Goal: Task Accomplishment & Management: Use online tool/utility

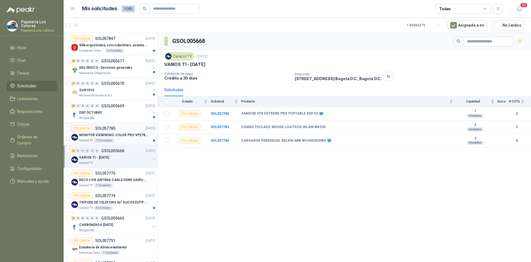
click at [128, 128] on div "Por cotizar SOL057785 [DATE]" at bounding box center [113, 128] width 84 height 7
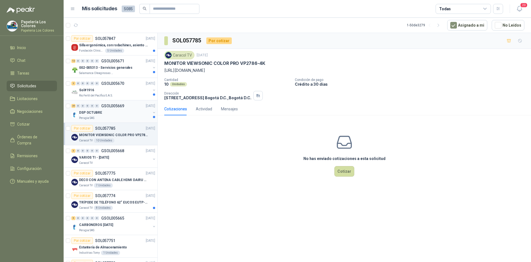
click at [125, 111] on div "DSP OCTUBRE" at bounding box center [115, 112] width 72 height 7
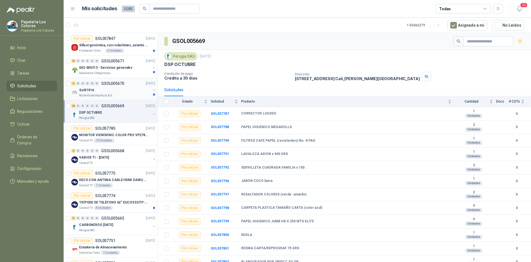
click at [126, 89] on div "Sol#1916" at bounding box center [115, 90] width 72 height 7
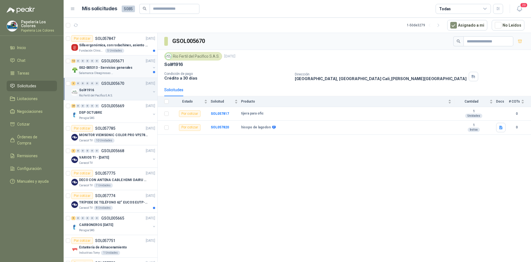
click at [131, 61] on div "13 0 0 0 0 0 GSOL005671 26/09/25" at bounding box center [113, 61] width 85 height 7
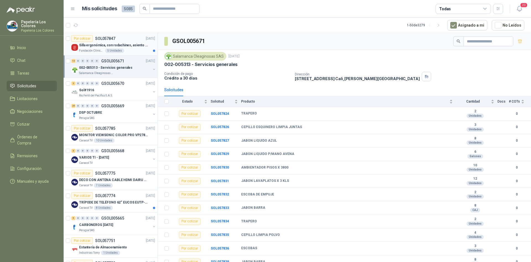
click at [127, 38] on div "Por cotizar SOL057847 26/09/25" at bounding box center [113, 38] width 84 height 7
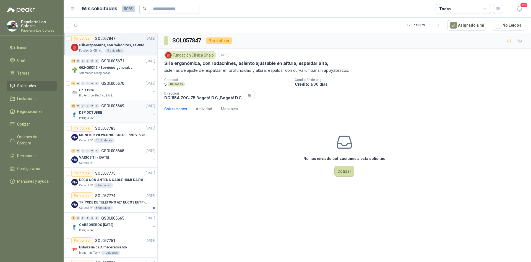
click at [131, 112] on div "DSP OCTUBRE" at bounding box center [115, 112] width 72 height 7
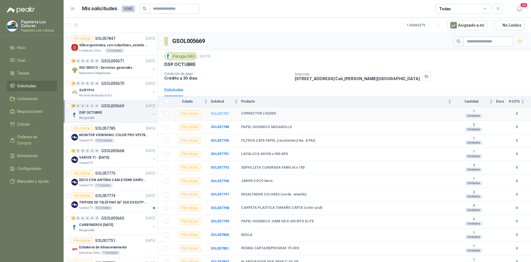
click at [221, 113] on b "SOL057787" at bounding box center [220, 114] width 18 height 4
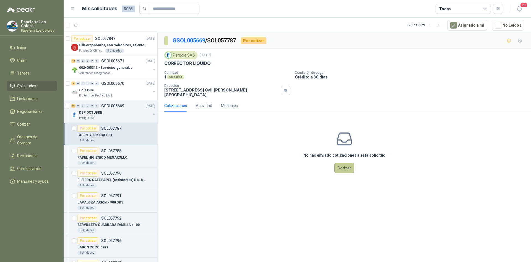
click at [344, 164] on button "Cotizar" at bounding box center [345, 167] width 20 height 11
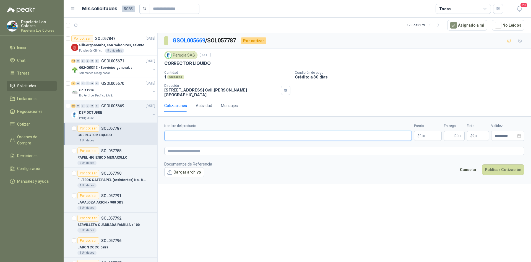
click at [182, 132] on input "Nombre del producto" at bounding box center [288, 136] width 248 height 10
click at [228, 131] on input "Nombre del producto" at bounding box center [288, 136] width 248 height 10
paste input "**********"
type input "**********"
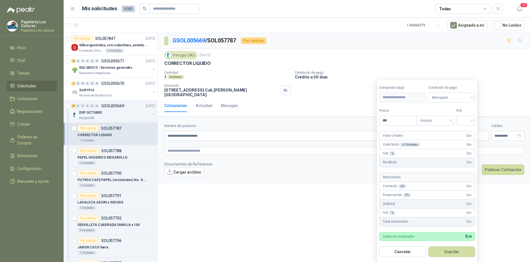
click at [423, 130] on body "Papelería Los Colores Papeleria Los Colores Inicio Chat Tareas Solicitudes Lici…" at bounding box center [265, 131] width 531 height 262
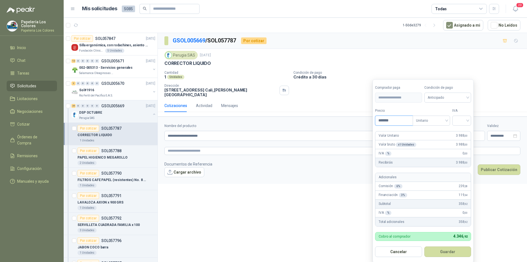
type input "*******"
click at [444, 95] on span "Anticipado" at bounding box center [448, 97] width 40 height 8
click at [442, 116] on div "Crédito a 30 días" at bounding box center [448, 118] width 39 height 6
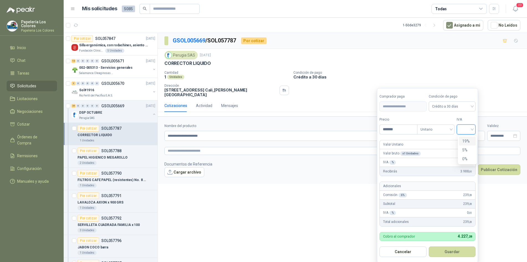
click at [466, 127] on input "search" at bounding box center [466, 129] width 12 height 8
click at [465, 141] on div "19%" at bounding box center [467, 141] width 10 height 6
click at [453, 252] on button "Guardar" at bounding box center [453, 251] width 48 height 11
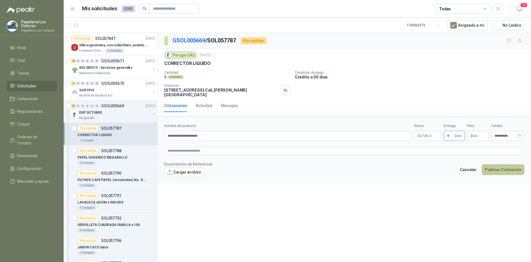
type input "*"
click at [503, 164] on button "Publicar Cotización" at bounding box center [503, 169] width 43 height 11
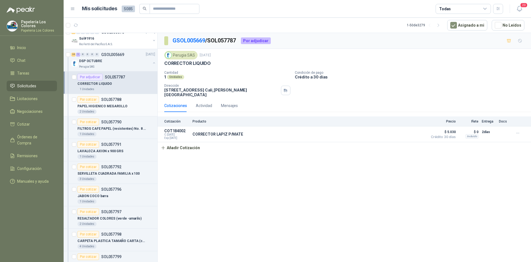
scroll to position [55, 0]
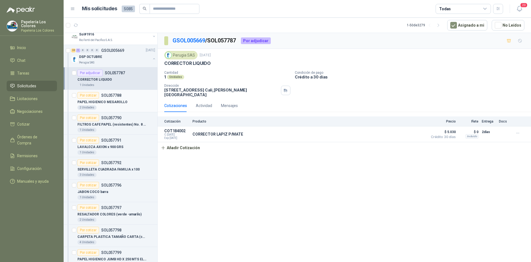
click at [86, 93] on div "Por cotizar" at bounding box center [89, 95] width 22 height 7
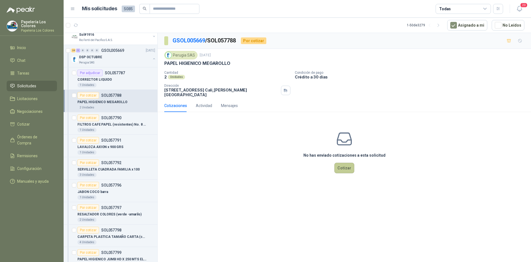
click at [346, 162] on button "Cotizar" at bounding box center [345, 167] width 20 height 11
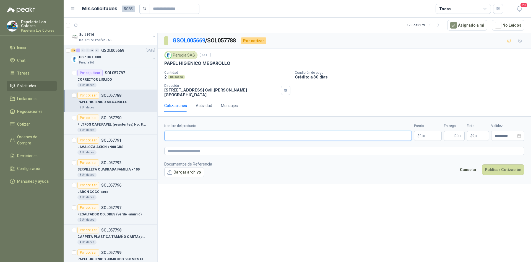
click at [205, 131] on input "Nombre del producto" at bounding box center [288, 136] width 248 height 10
paste input "**********"
type input "**********"
click at [426, 132] on body "Papelería Los Colores Papeleria Los Colores Inicio Chat Tareas Solicitudes Lici…" at bounding box center [265, 131] width 531 height 262
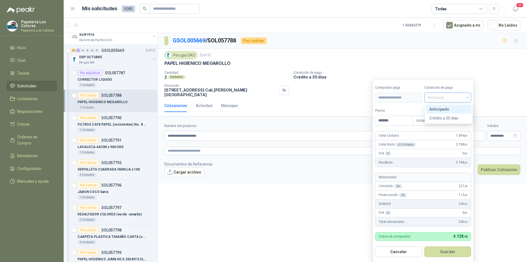
click at [439, 100] on span "Anticipado" at bounding box center [448, 97] width 40 height 8
type input "*******"
click at [441, 117] on div "Crédito a 30 días" at bounding box center [448, 118] width 39 height 6
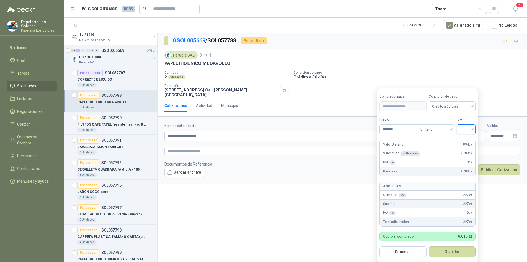
click at [469, 126] on input "search" at bounding box center [466, 129] width 12 height 8
click at [469, 141] on div "19%" at bounding box center [467, 141] width 10 height 6
click at [456, 252] on button "Guardar" at bounding box center [453, 251] width 48 height 11
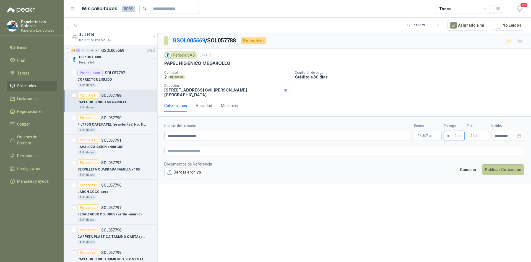
type input "*"
click at [498, 164] on button "Publicar Cotización" at bounding box center [503, 169] width 43 height 11
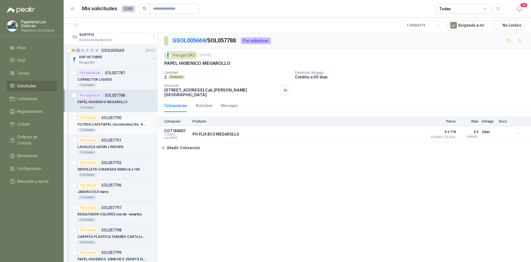
click at [86, 115] on div "Por cotizar" at bounding box center [89, 117] width 22 height 7
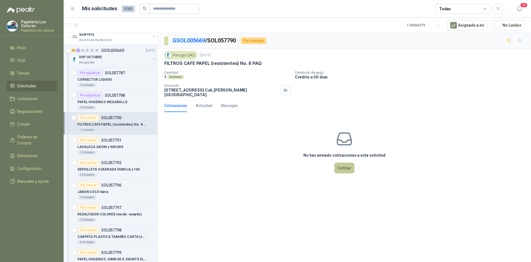
click at [342, 162] on button "Cotizar" at bounding box center [345, 167] width 20 height 11
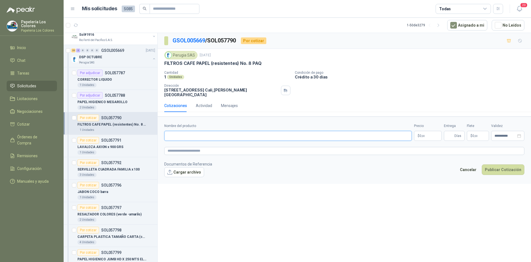
click at [207, 133] on input "Nombre del producto" at bounding box center [288, 136] width 248 height 10
paste input "**********"
type input "**********"
click at [420, 130] on body "Papelería Los Colores Papeleria Los Colores Inicio Chat Tareas Solicitudes Lici…" at bounding box center [265, 131] width 531 height 262
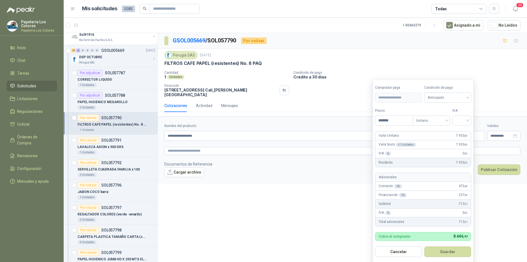
type input "*******"
click at [441, 96] on span "Anticipado" at bounding box center [448, 97] width 40 height 8
click at [440, 116] on div "Crédito a 30 días" at bounding box center [448, 118] width 39 height 6
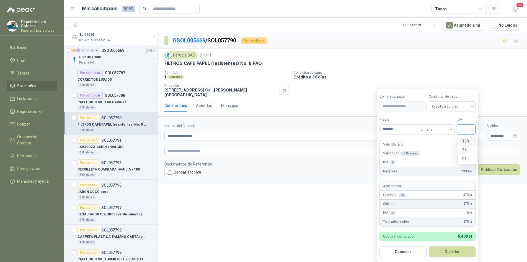
click at [466, 127] on input "search" at bounding box center [466, 129] width 12 height 8
click at [467, 139] on div "19%" at bounding box center [467, 141] width 10 height 6
click at [453, 253] on button "Guardar" at bounding box center [453, 251] width 48 height 11
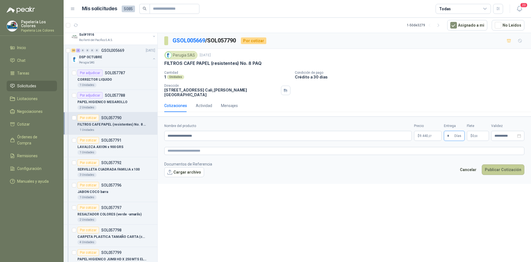
type input "*"
click at [503, 165] on button "Publicar Cotización" at bounding box center [503, 169] width 43 height 11
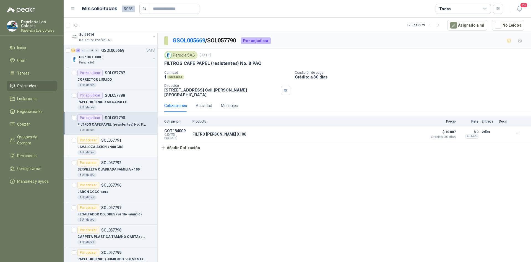
click at [87, 138] on div "Por cotizar" at bounding box center [89, 140] width 22 height 7
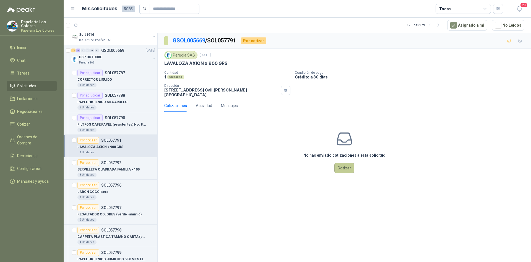
click at [343, 164] on button "Cotizar" at bounding box center [345, 167] width 20 height 11
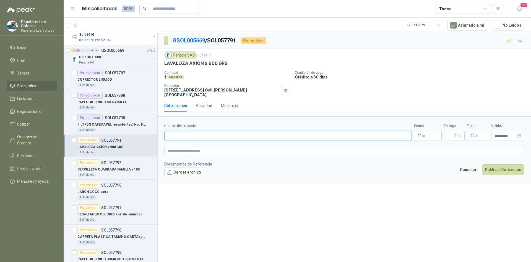
click at [207, 133] on input "Nombre del producto" at bounding box center [288, 136] width 248 height 10
drag, startPoint x: 164, startPoint y: 62, endPoint x: 234, endPoint y: 65, distance: 69.2
click at [234, 65] on div "LAVALOZA AXION x 900 GRS" at bounding box center [344, 63] width 360 height 6
copy p "LAVALOZA AXION x 900 GRS"
click at [195, 131] on input "Nombre del producto" at bounding box center [288, 136] width 248 height 10
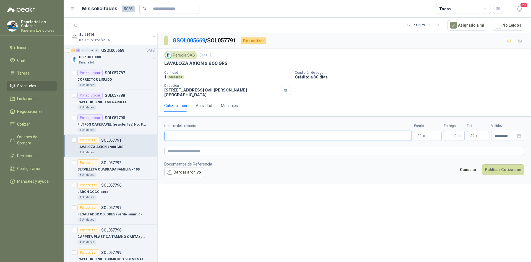
paste input "**********"
type input "**********"
click at [429, 130] on body "Papelería Los Colores Papeleria Los Colores Inicio Chat Tareas Solicitudes Lici…" at bounding box center [265, 131] width 531 height 262
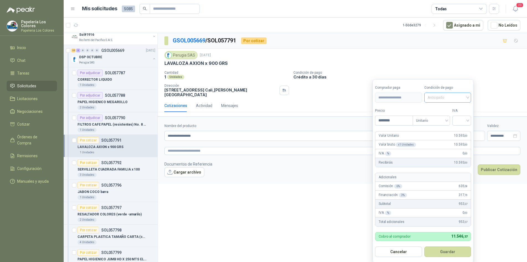
click at [437, 97] on span "Anticipado" at bounding box center [448, 97] width 40 height 8
type input "********"
click at [439, 117] on div "Crédito a 30 días" at bounding box center [448, 118] width 39 height 6
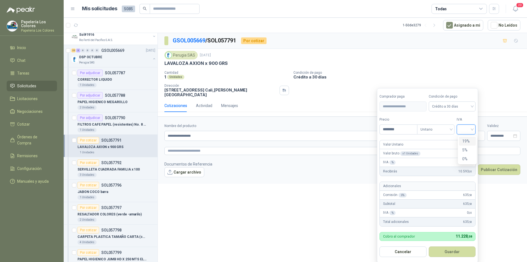
click at [465, 129] on input "search" at bounding box center [466, 129] width 12 height 8
click at [465, 140] on div "19%" at bounding box center [467, 141] width 10 height 6
click at [454, 254] on button "Guardar" at bounding box center [453, 251] width 48 height 11
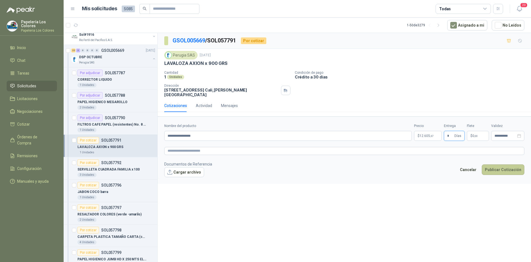
type input "*"
click at [497, 164] on button "Publicar Cotización" at bounding box center [503, 169] width 43 height 11
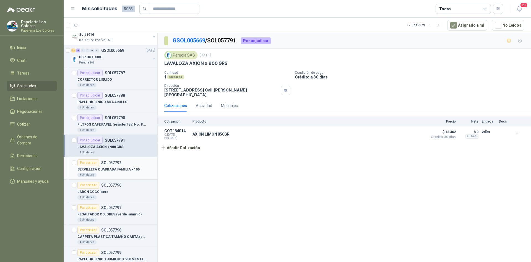
click at [91, 162] on div "Por cotizar" at bounding box center [89, 162] width 22 height 7
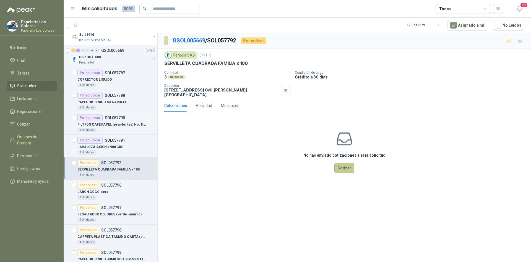
click at [348, 165] on button "Cotizar" at bounding box center [345, 167] width 20 height 11
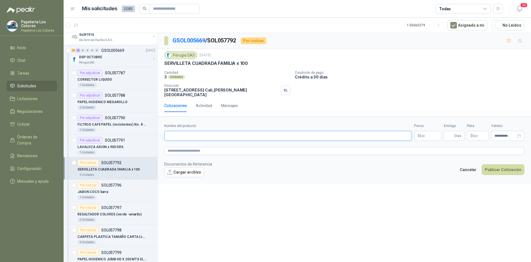
click at [206, 131] on input "Nombre del producto" at bounding box center [288, 136] width 248 height 10
paste input "**********"
type input "**********"
click at [429, 132] on body "Papelería Los Colores Papeleria Los Colores Inicio Chat Tareas Solicitudes Lici…" at bounding box center [265, 131] width 531 height 262
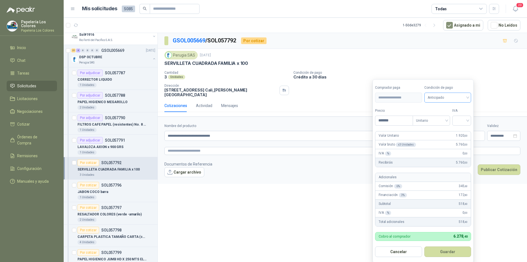
click at [445, 98] on span "Anticipado" at bounding box center [448, 97] width 40 height 8
type input "*******"
click at [443, 117] on div "Crédito a 30 días" at bounding box center [448, 118] width 39 height 6
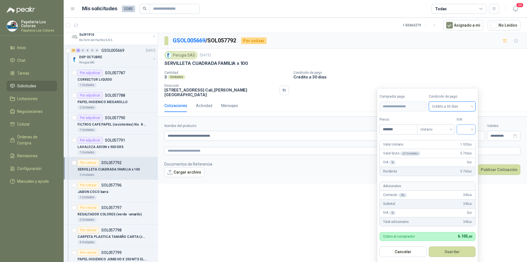
click at [472, 127] on input "search" at bounding box center [466, 129] width 12 height 8
click at [466, 142] on div "19%" at bounding box center [467, 141] width 10 height 6
click at [455, 252] on button "Guardar" at bounding box center [453, 251] width 48 height 11
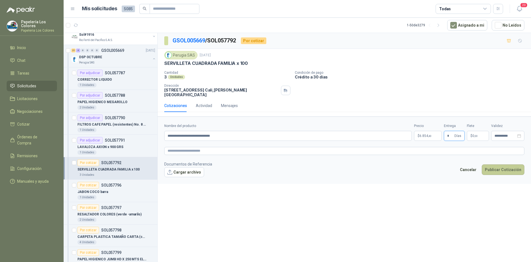
type input "*"
click at [495, 164] on button "Publicar Cotización" at bounding box center [503, 169] width 43 height 11
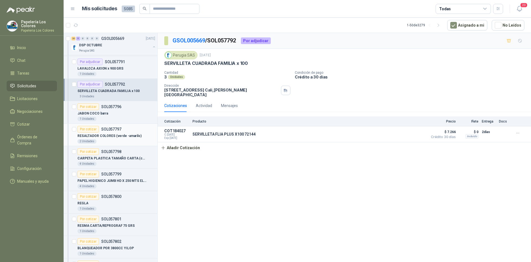
scroll to position [138, 0]
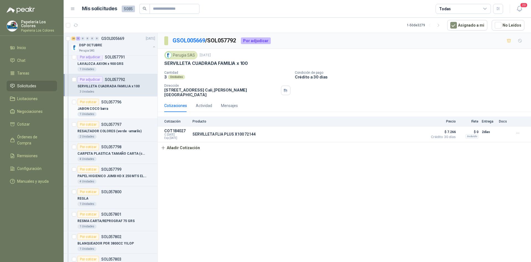
click at [82, 102] on div "Por cotizar" at bounding box center [89, 102] width 22 height 7
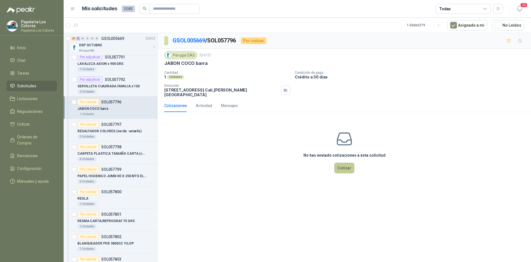
click at [347, 163] on button "Cotizar" at bounding box center [345, 167] width 20 height 11
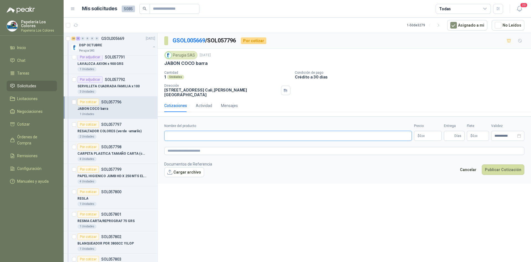
click at [219, 135] on input "Nombre del producto" at bounding box center [288, 136] width 248 height 10
click at [189, 131] on input "Nombre del producto" at bounding box center [288, 136] width 248 height 10
paste input "**********"
type input "**********"
click at [428, 133] on body "Papelería Los Colores Papeleria Los Colores Inicio Chat Tareas Solicitudes Lici…" at bounding box center [265, 131] width 531 height 262
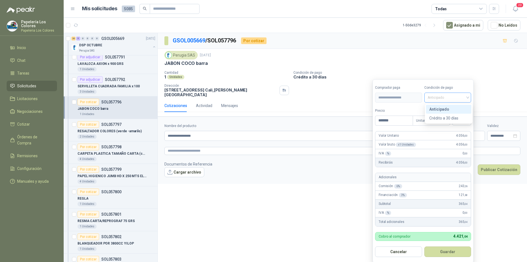
click at [431, 98] on span "Anticipado" at bounding box center [448, 97] width 40 height 8
type input "*******"
click at [436, 118] on div "Crédito a 30 días" at bounding box center [448, 118] width 39 height 6
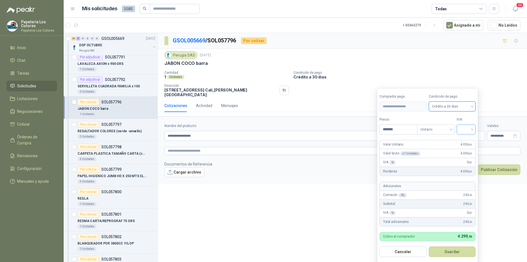
click at [470, 127] on input "search" at bounding box center [466, 129] width 12 height 8
click at [466, 138] on div "19%" at bounding box center [467, 141] width 10 height 6
click at [449, 248] on button "Guardar" at bounding box center [453, 251] width 48 height 11
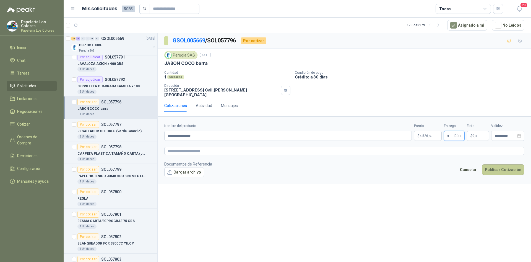
type input "*"
click at [502, 164] on button "Publicar Cotización" at bounding box center [503, 169] width 43 height 11
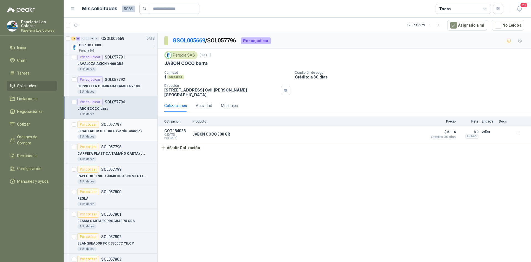
click at [87, 125] on div "Por cotizar" at bounding box center [89, 124] width 22 height 7
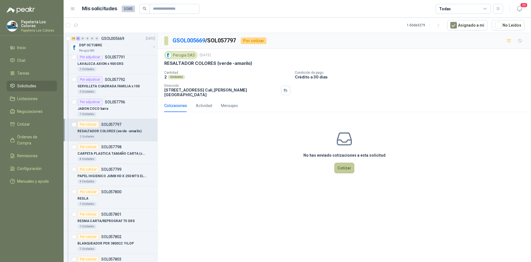
click at [341, 162] on button "Cotizar" at bounding box center [345, 167] width 20 height 11
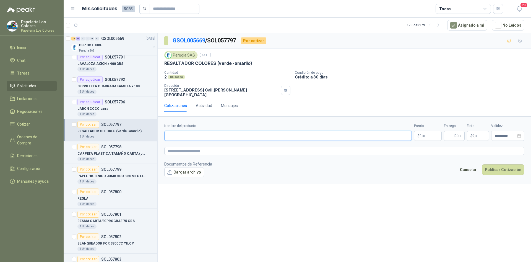
click at [206, 134] on input "Nombre del producto" at bounding box center [288, 136] width 248 height 10
paste input "**********"
type input "**********"
click at [425, 132] on body "Papelería Los Colores Papeleria Los Colores Inicio Chat Tareas Solicitudes Lici…" at bounding box center [265, 131] width 531 height 262
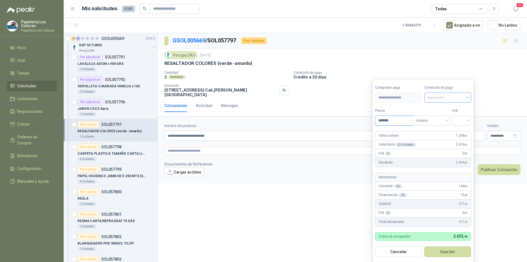
click at [455, 96] on span "Anticipado" at bounding box center [448, 97] width 40 height 8
type input "*******"
click at [450, 116] on div "Crédito a 30 días" at bounding box center [448, 118] width 39 height 6
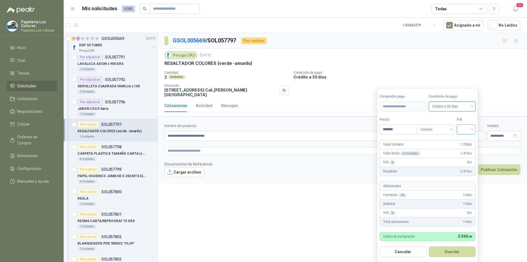
drag, startPoint x: 464, startPoint y: 127, endPoint x: 465, endPoint y: 130, distance: 3.5
click at [464, 127] on input "search" at bounding box center [466, 129] width 12 height 8
click at [467, 138] on div "19%" at bounding box center [467, 141] width 10 height 6
click at [450, 254] on button "Guardar" at bounding box center [453, 251] width 48 height 11
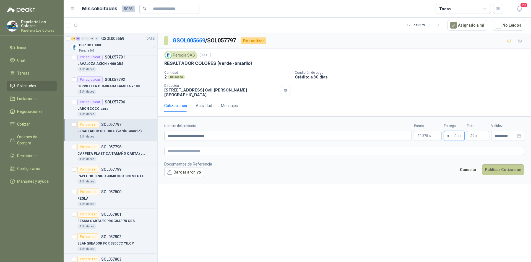
type input "*"
click at [508, 167] on button "Publicar Cotización" at bounding box center [503, 169] width 43 height 11
